Goal: Task Accomplishment & Management: Manage account settings

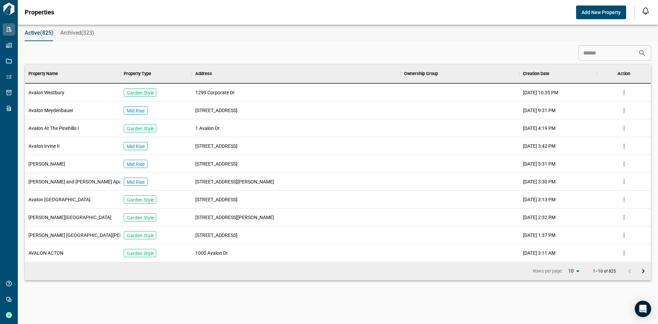
scroll to position [192, 623]
click at [59, 218] on span "[PERSON_NAME][GEOGRAPHIC_DATA]" at bounding box center [69, 217] width 83 height 7
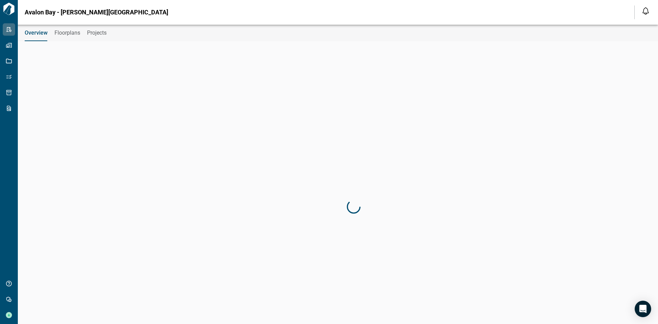
type input "**********"
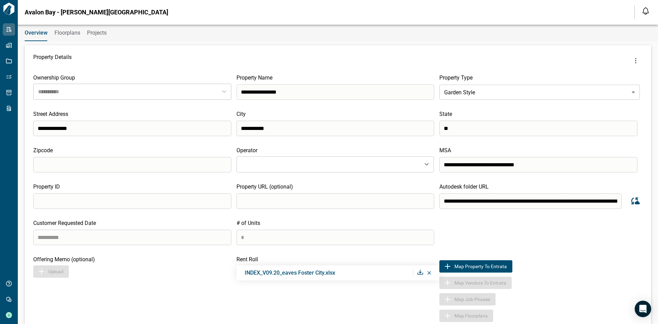
click at [427, 272] on icon at bounding box center [429, 272] width 4 height 3
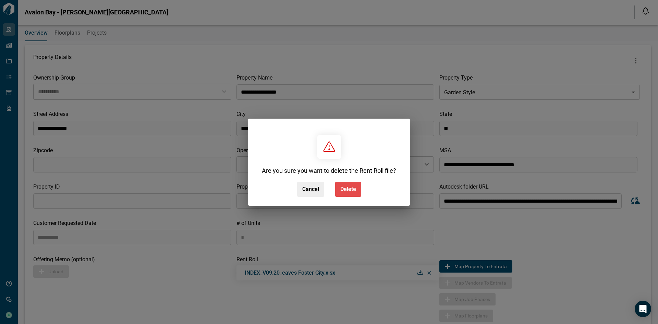
click at [349, 194] on button "Delete" at bounding box center [348, 189] width 26 height 15
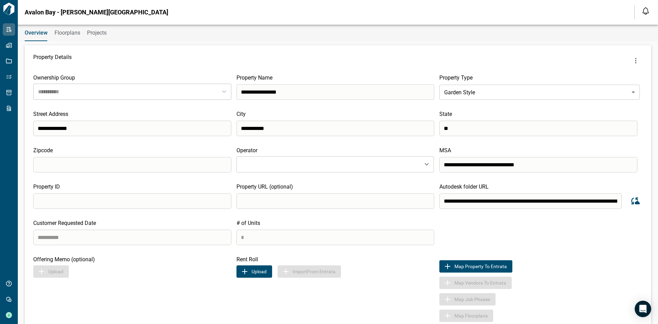
click at [263, 273] on button "Upload" at bounding box center [254, 271] width 36 height 12
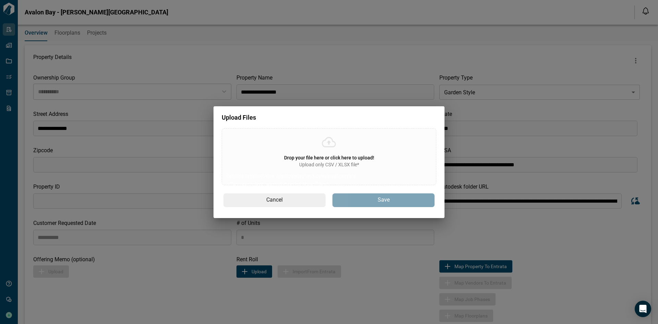
click at [309, 162] on span "Upload only CSV / XLSX file*" at bounding box center [329, 164] width 60 height 7
click at [0, 0] on input "Drop your file here or click here to upload! Upload only CSV / XLSX file* Uploa…" at bounding box center [0, 0] width 0 height 0
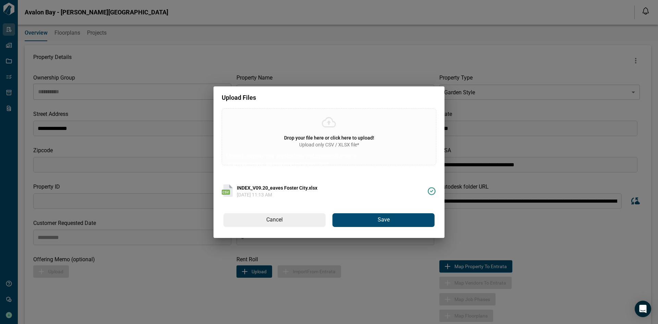
click at [371, 186] on div at bounding box center [391, 190] width 89 height 27
drag, startPoint x: 378, startPoint y: 211, endPoint x: 375, endPoint y: 220, distance: 9.2
click at [376, 219] on div "Drop your file here or click here to upload! Upload only CSV / XLSX file* Uploa…" at bounding box center [328, 173] width 231 height 130
click at [375, 220] on button "Save" at bounding box center [383, 220] width 102 height 14
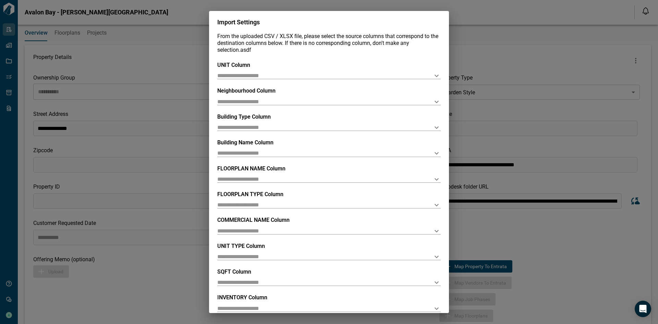
scroll to position [36, 0]
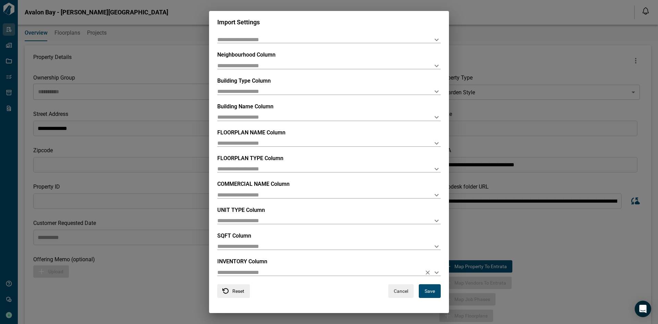
click at [434, 271] on icon "Open" at bounding box center [436, 272] width 8 height 8
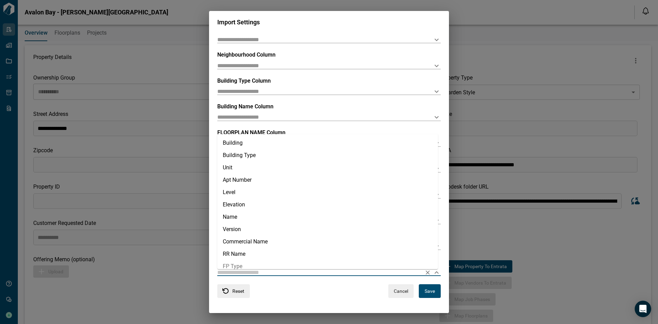
click at [361, 295] on div "Cancel Save" at bounding box center [393, 291] width 93 height 14
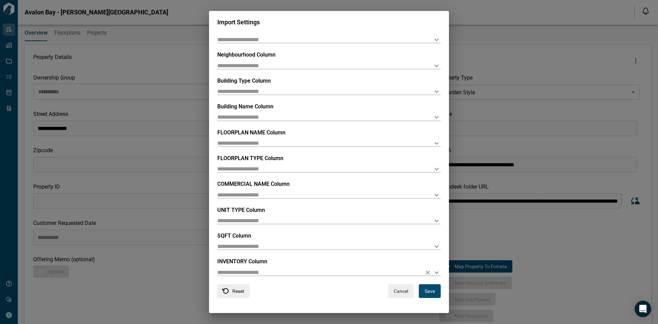
click at [434, 272] on icon "Open" at bounding box center [436, 272] width 4 height 2
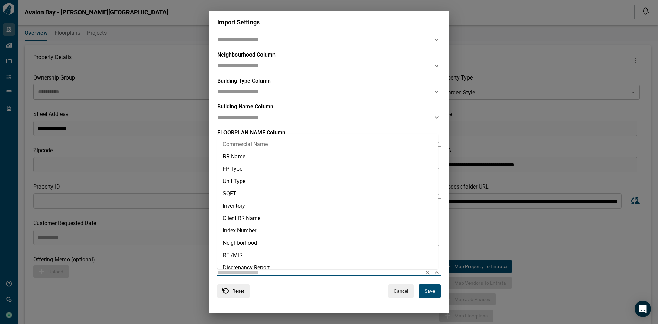
scroll to position [117, 0]
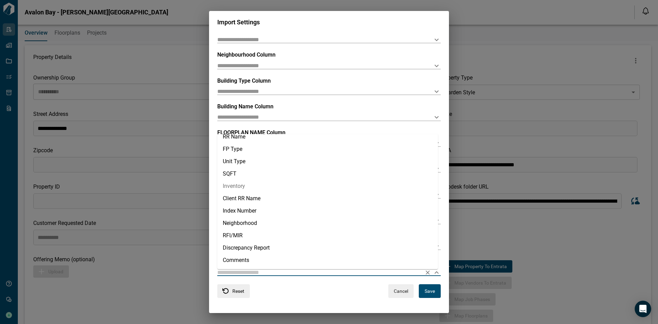
click at [241, 187] on li "Inventory" at bounding box center [327, 186] width 221 height 12
type input "*********"
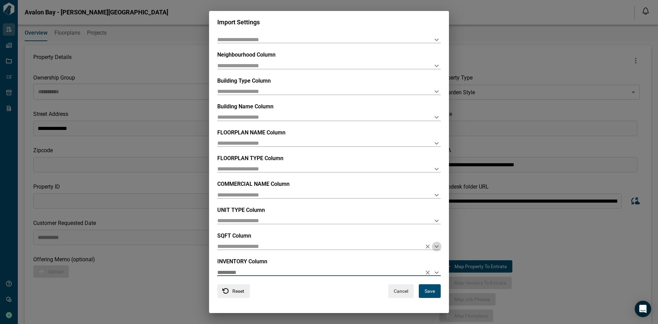
click at [434, 245] on icon "Open" at bounding box center [436, 246] width 8 height 8
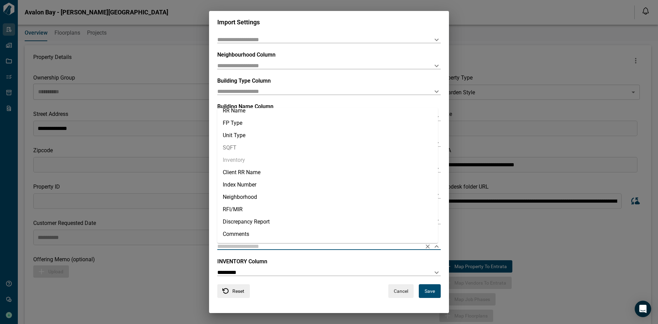
click at [241, 146] on li "SQFT" at bounding box center [327, 148] width 221 height 12
type input "****"
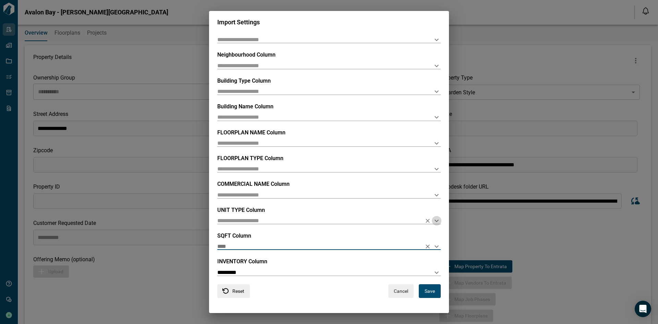
click at [432, 219] on icon "Open" at bounding box center [436, 221] width 8 height 8
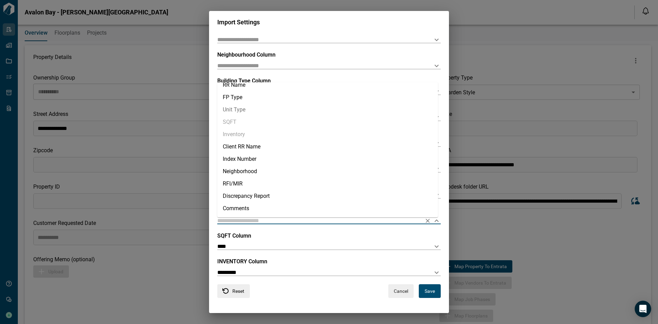
click at [244, 114] on li "Unit Type" at bounding box center [327, 109] width 221 height 12
type input "*********"
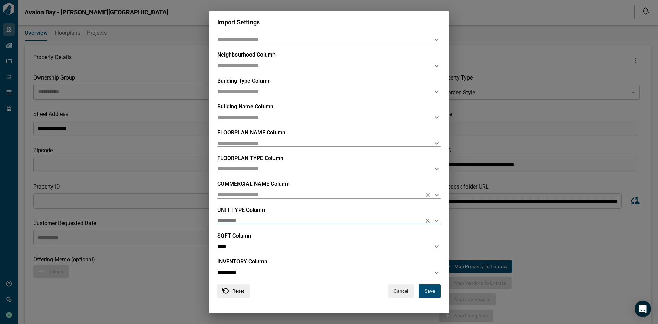
click at [432, 193] on icon "Open" at bounding box center [436, 195] width 8 height 8
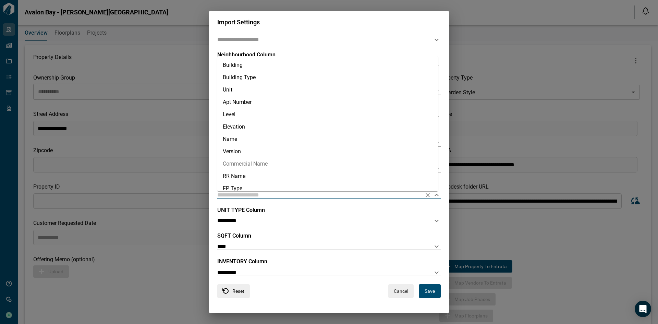
click at [293, 165] on li "Commercial Name" at bounding box center [327, 164] width 221 height 12
type input "**********"
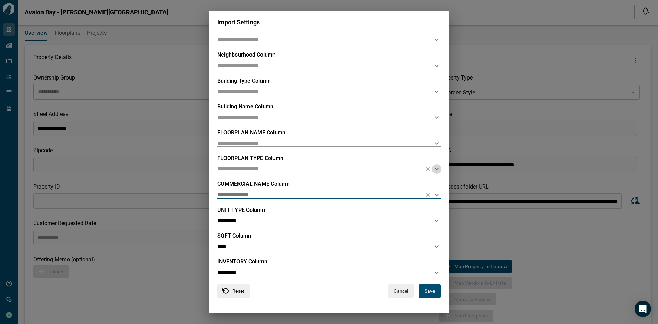
click at [435, 170] on icon "Open" at bounding box center [436, 169] width 8 height 8
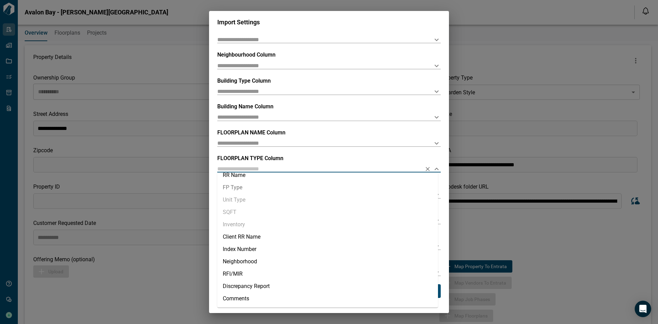
click at [236, 186] on li "FP Type" at bounding box center [327, 187] width 221 height 12
type input "*******"
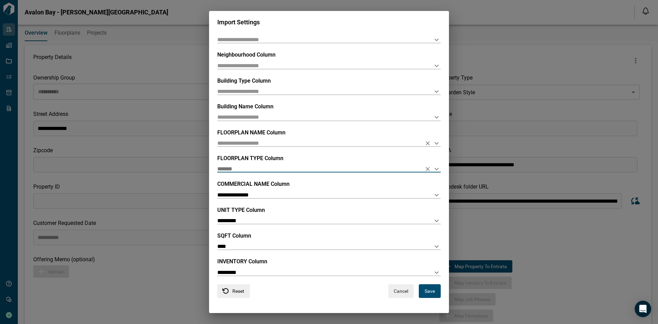
click at [433, 141] on icon "Open" at bounding box center [436, 143] width 8 height 8
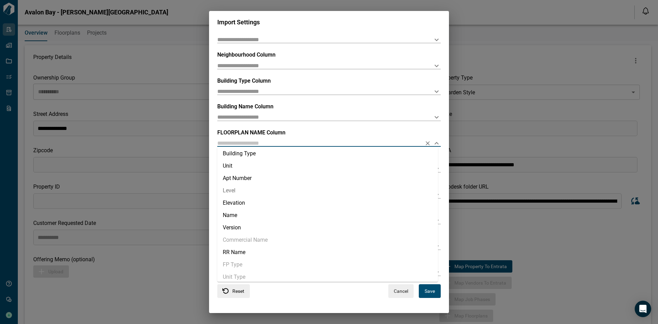
scroll to position [69, 0]
click at [246, 162] on li "Name" at bounding box center [327, 161] width 221 height 12
type input "****"
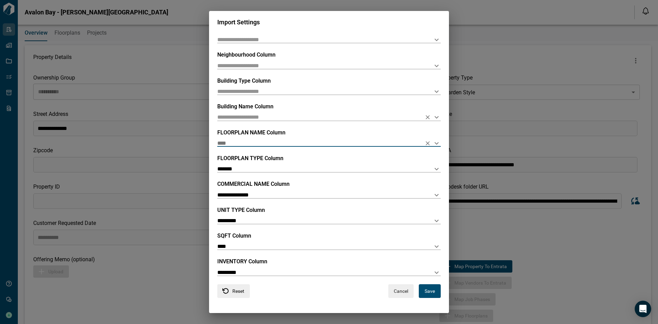
click at [434, 117] on icon "Open" at bounding box center [436, 117] width 8 height 8
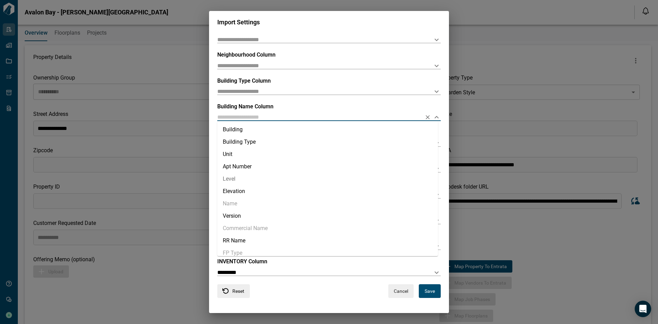
scroll to position [0, 0]
click at [239, 132] on li "Building" at bounding box center [327, 130] width 221 height 12
type input "********"
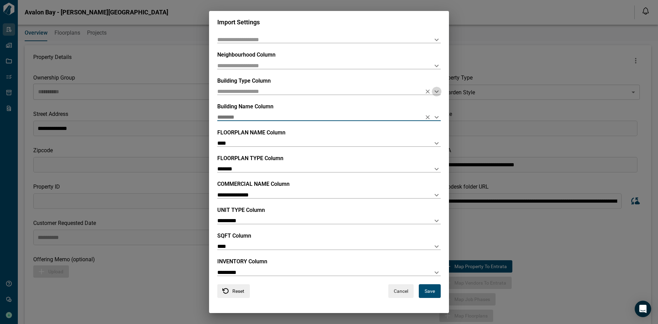
click at [435, 89] on icon "Open" at bounding box center [436, 91] width 8 height 8
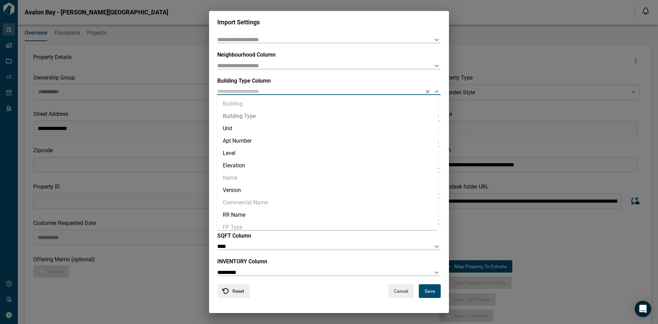
click at [267, 120] on li "Building Type" at bounding box center [327, 116] width 221 height 12
type input "**********"
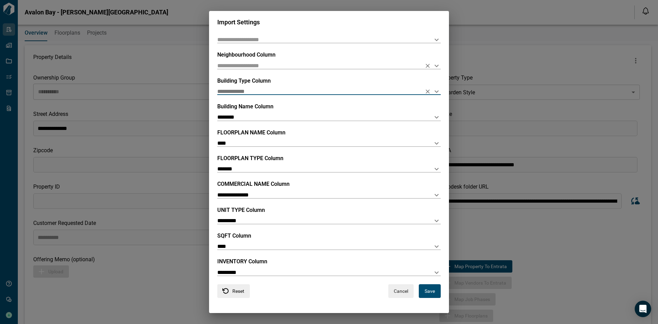
click at [436, 64] on icon "Open" at bounding box center [436, 66] width 8 height 8
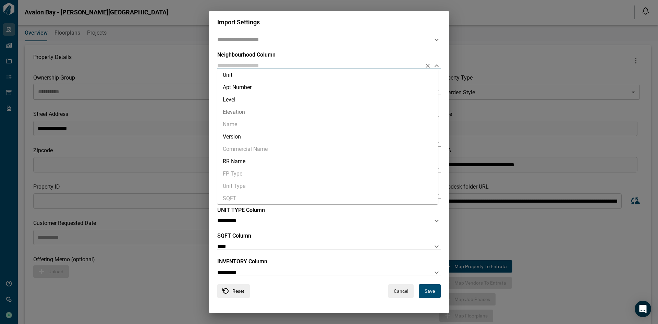
scroll to position [117, 0]
click at [283, 158] on li "Neighborhood" at bounding box center [327, 158] width 221 height 12
type input "**********"
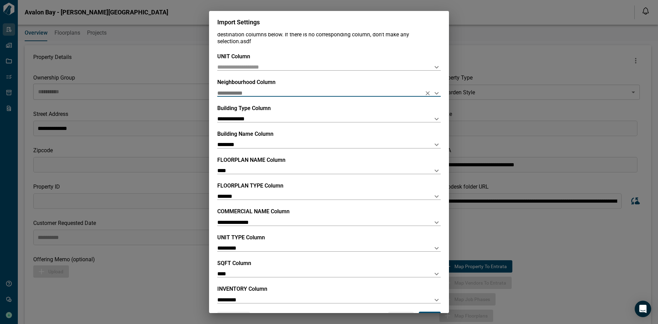
scroll to position [0, 0]
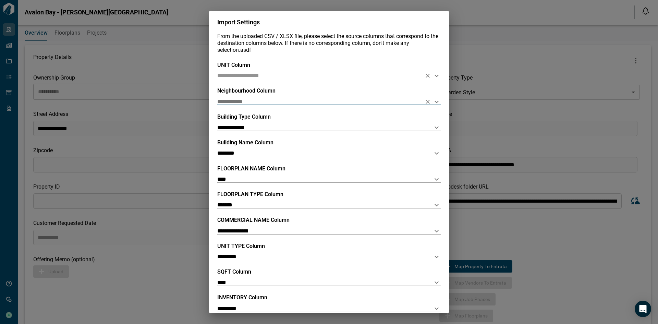
click at [434, 76] on icon "Open" at bounding box center [436, 76] width 4 height 2
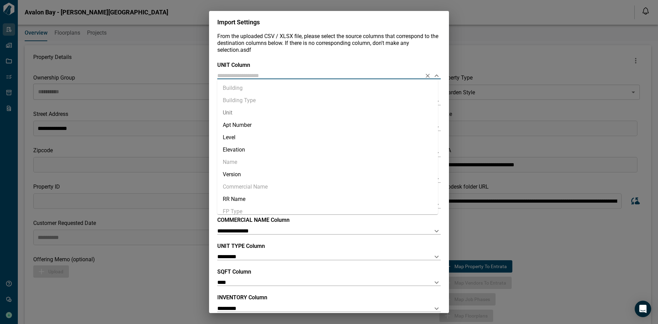
click at [243, 110] on li "Unit" at bounding box center [327, 113] width 221 height 12
type input "****"
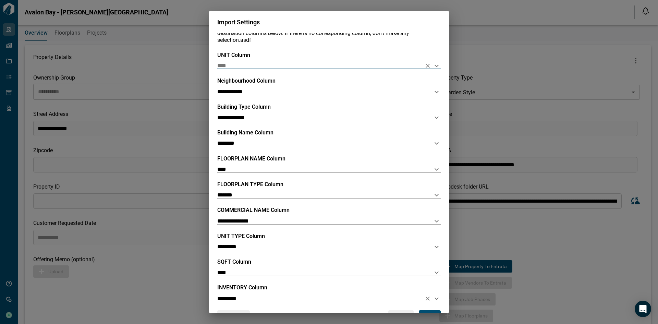
scroll to position [36, 0]
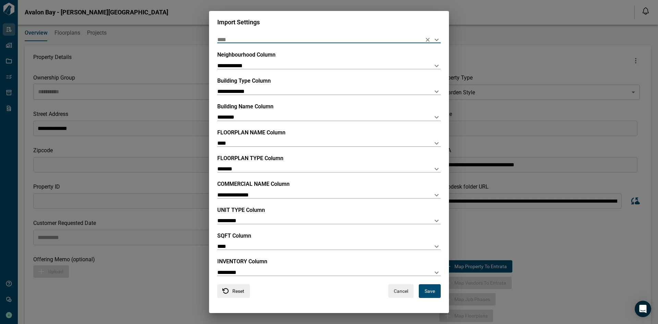
click at [425, 290] on button "Save" at bounding box center [430, 291] width 22 height 14
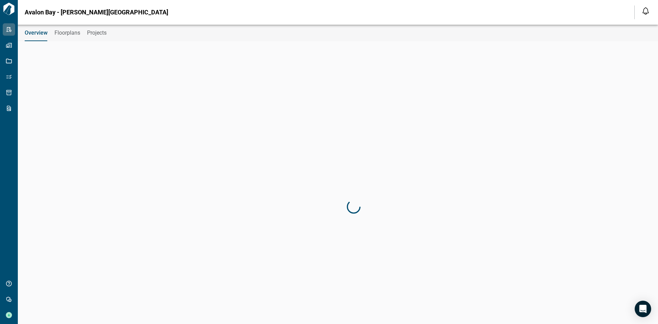
scroll to position [97, 0]
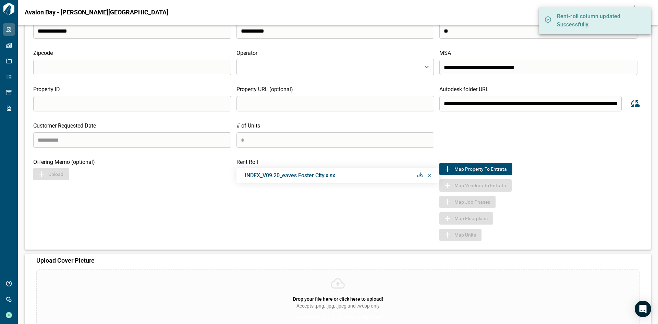
click at [568, 195] on div "Map Property to Entrata Map Vendors to Entrata Map Job phases Map Floorplans Ma…" at bounding box center [540, 200] width 203 height 82
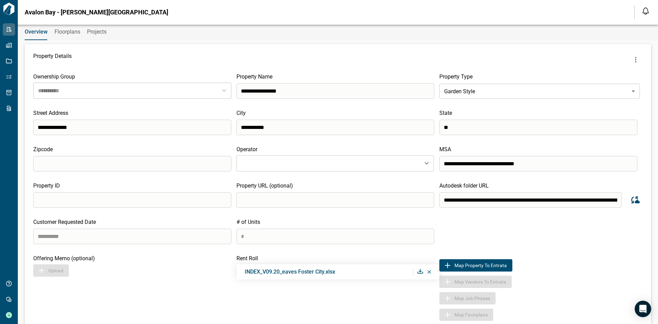
scroll to position [0, 0]
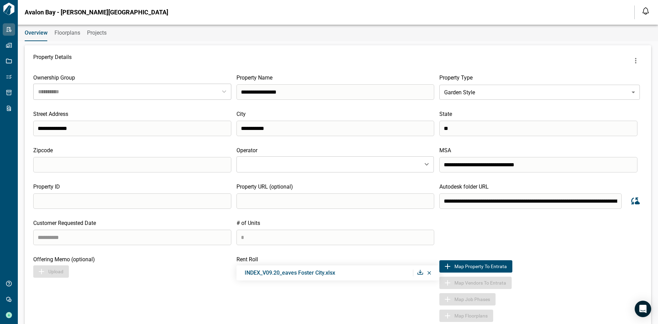
click at [72, 35] on span "Floorplans" at bounding box center [67, 32] width 26 height 7
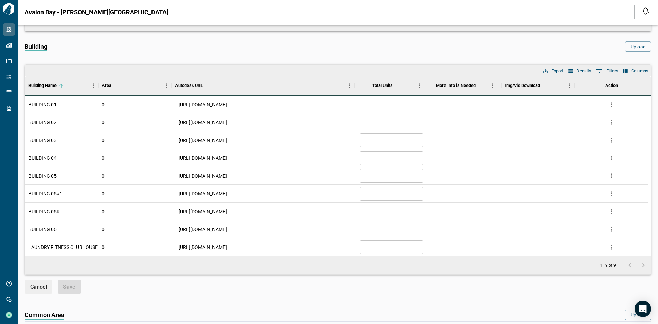
scroll to position [206, 0]
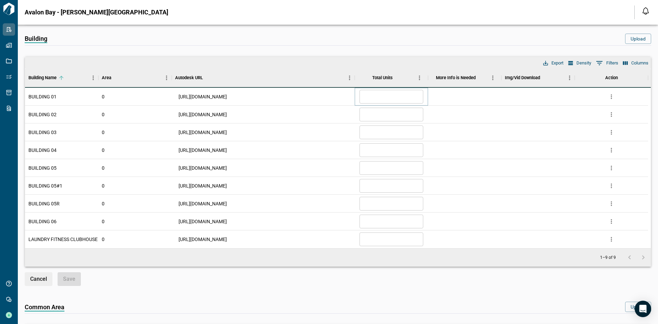
click at [380, 96] on input "*" at bounding box center [391, 97] width 64 height 14
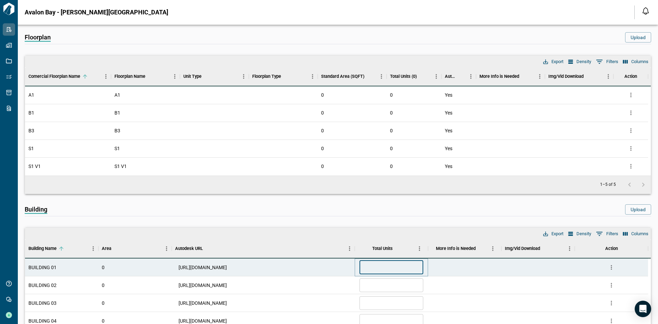
scroll to position [34, 0]
type input "*"
click at [373, 195] on div "Building Upload Columns 0 Filters Density Export Building Name Area Autodesk UR…" at bounding box center [338, 329] width 626 height 268
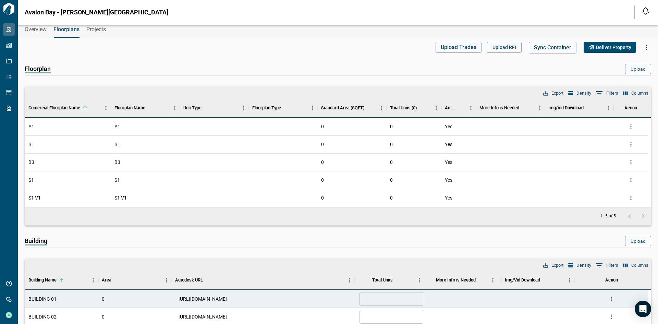
scroll to position [0, 0]
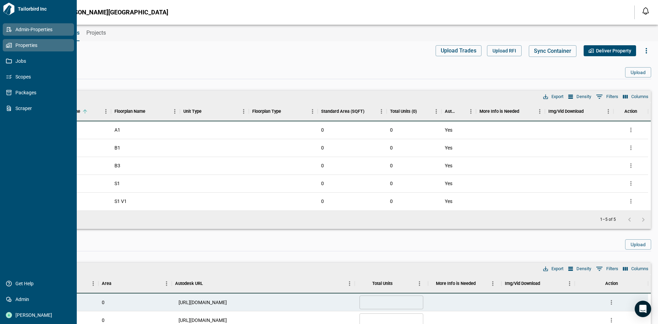
click at [9, 48] on icon at bounding box center [9, 45] width 6 height 6
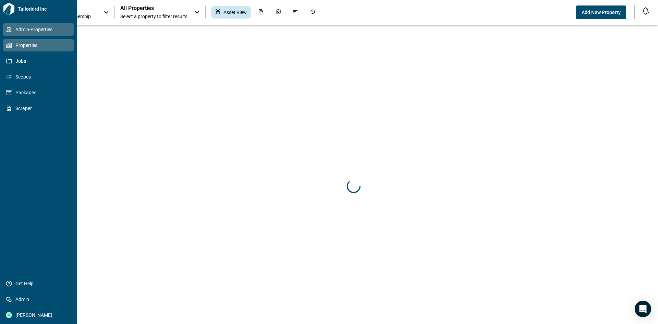
click at [36, 28] on span "Admin-Properties" at bounding box center [40, 29] width 56 height 7
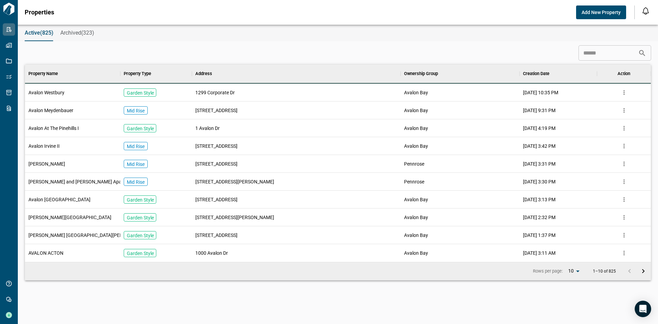
scroll to position [192, 623]
click at [61, 217] on span "[PERSON_NAME][GEOGRAPHIC_DATA]" at bounding box center [69, 217] width 83 height 7
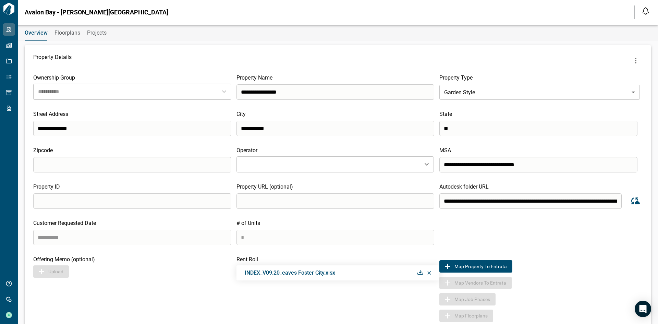
click at [417, 274] on icon at bounding box center [420, 272] width 6 height 5
